Goal: Task Accomplishment & Management: Manage account settings

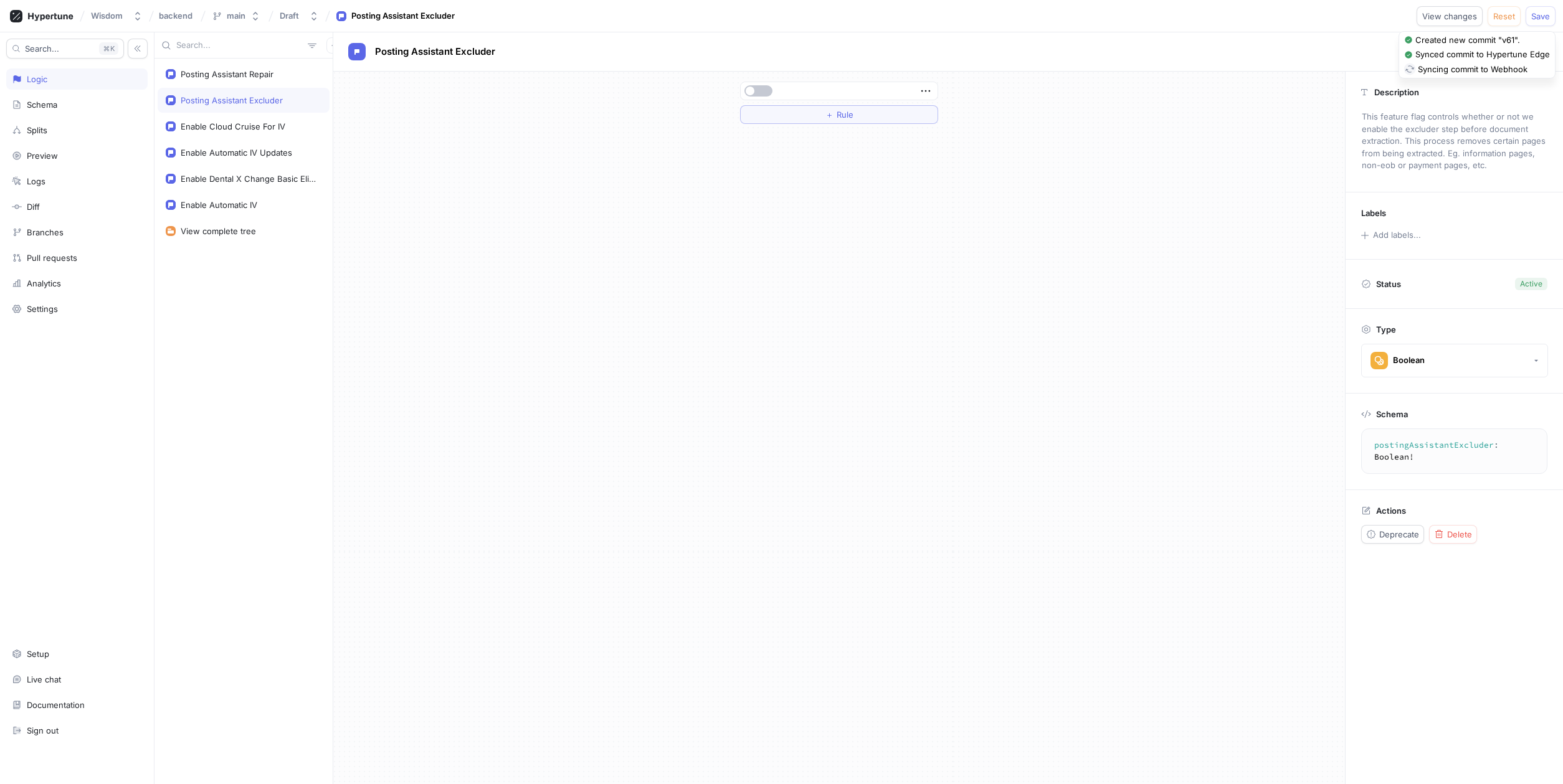
click at [1451, 443] on textarea "postingAssistantExcluder: Boolean!" at bounding box center [1456, 451] width 180 height 34
click at [248, 97] on div "Posting Assistant Excluder" at bounding box center [231, 101] width 102 height 10
click at [1465, 117] on p "This feature flag controls whether or not we enable the excluder step before do…" at bounding box center [1455, 141] width 196 height 70
type textarea "x"
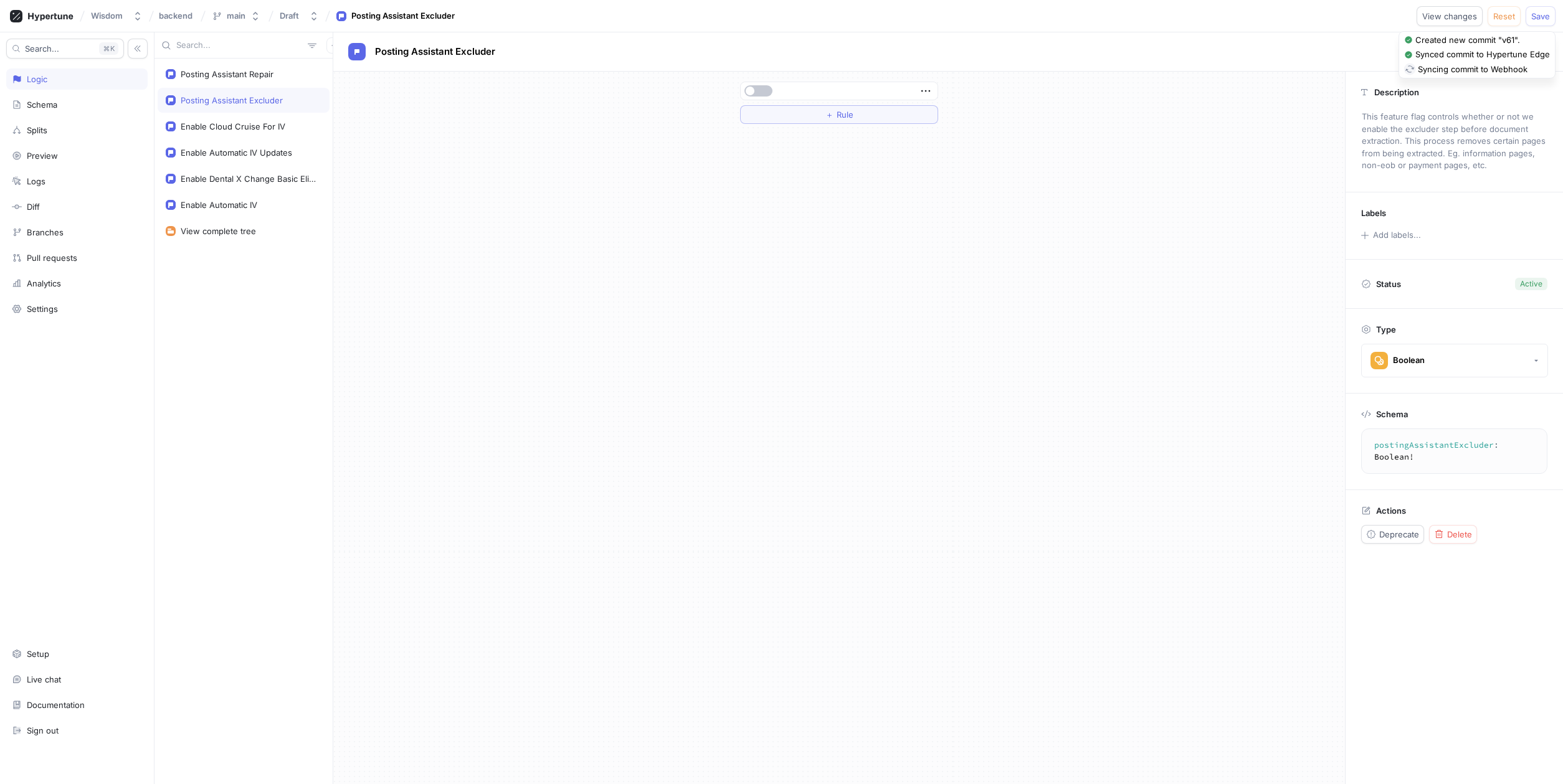
click at [1419, 449] on textarea "postingAssistantExcluder: Boolean!" at bounding box center [1456, 451] width 180 height 34
drag, startPoint x: 1491, startPoint y: 444, endPoint x: 1352, endPoint y: 444, distance: 139.0
click at [1352, 444] on div "Schema postingAssistantExcluder : Boolean ! postingAssistantExcluder: Boolean!" at bounding box center [1454, 442] width 218 height 96
click at [244, 71] on div "Posting Assistant Repair" at bounding box center [227, 74] width 93 height 10
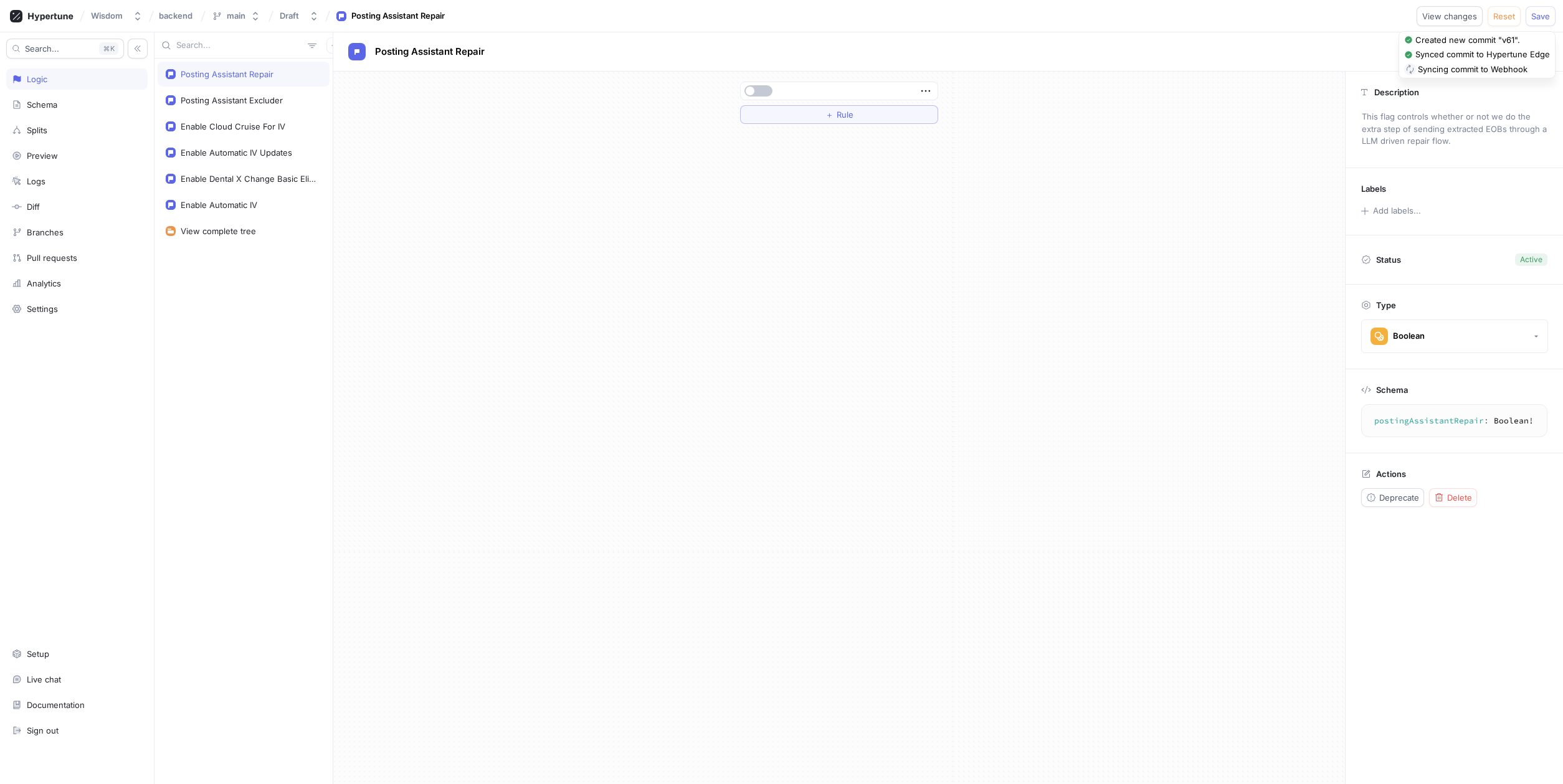
click at [1443, 425] on textarea "postingAssistantRepair: Boolean!" at bounding box center [1455, 421] width 175 height 22
type textarea "postingAssistantRepair: Boolean!"
click at [1542, 15] on span "Save" at bounding box center [1541, 15] width 19 height 8
